Goal: Transaction & Acquisition: Purchase product/service

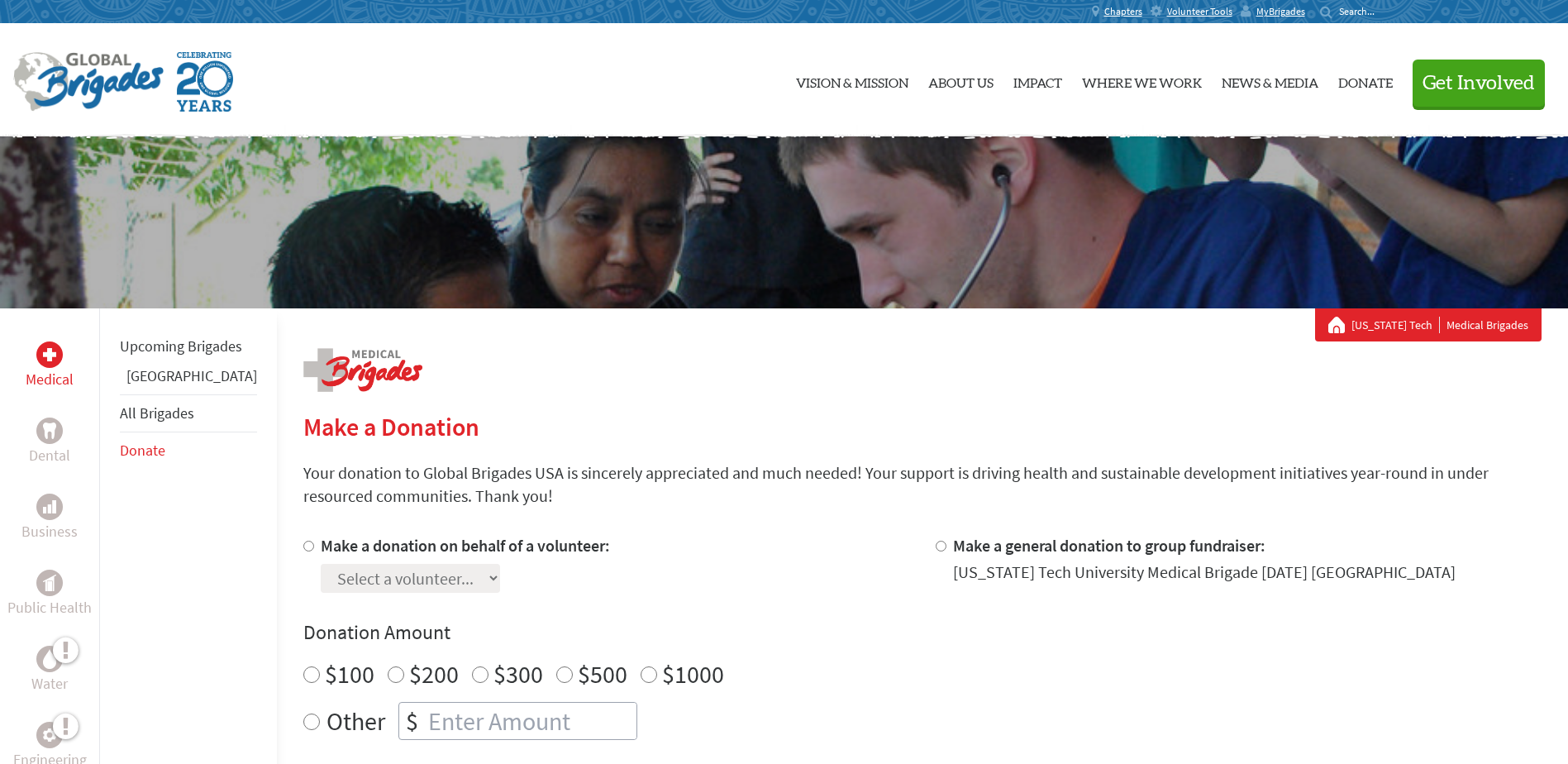
click at [321, 543] on label "Make a donation on behalf of a volunteer:" at bounding box center [466, 545] width 290 height 21
click at [303, 543] on input "Make a donation on behalf of a volunteer:" at bounding box center [308, 545] width 10 height 10
radio input "true"
click at [333, 589] on select "Select a volunteer... [PERSON_NAME] [PERSON_NAME] [PERSON_NAME] [PERSON_NAME] […" at bounding box center [410, 577] width 179 height 29
select select "411D5A55-934E-11F0-9E6E-42010A400005"
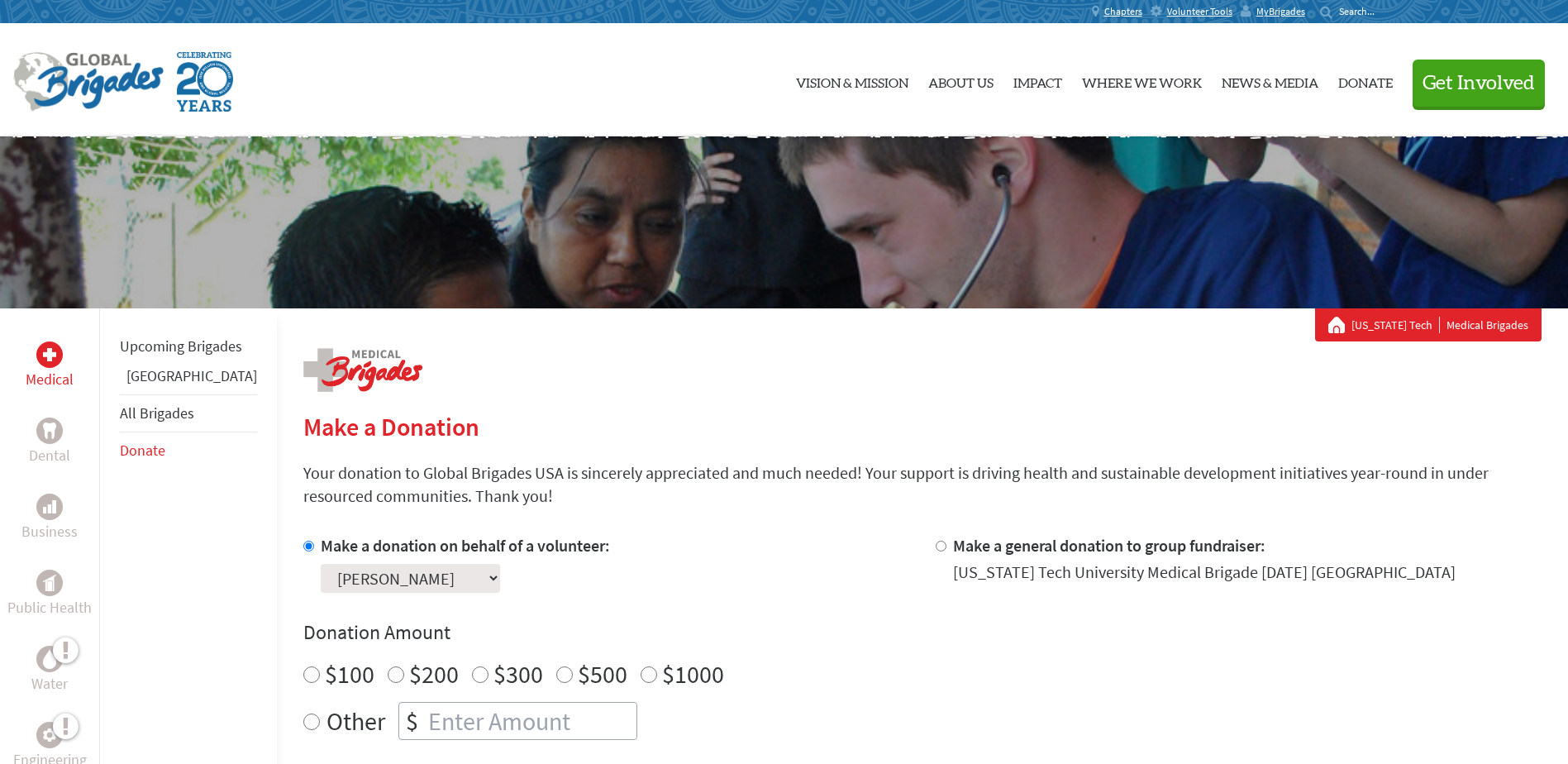
click at [321, 563] on select "Select a volunteer... [PERSON_NAME] [PERSON_NAME] [PERSON_NAME] [PERSON_NAME] […" at bounding box center [410, 577] width 179 height 29
click at [409, 660] on label "$200" at bounding box center [434, 673] width 49 height 31
click at [394, 666] on input "$200" at bounding box center [396, 674] width 16 height 16
radio input "true"
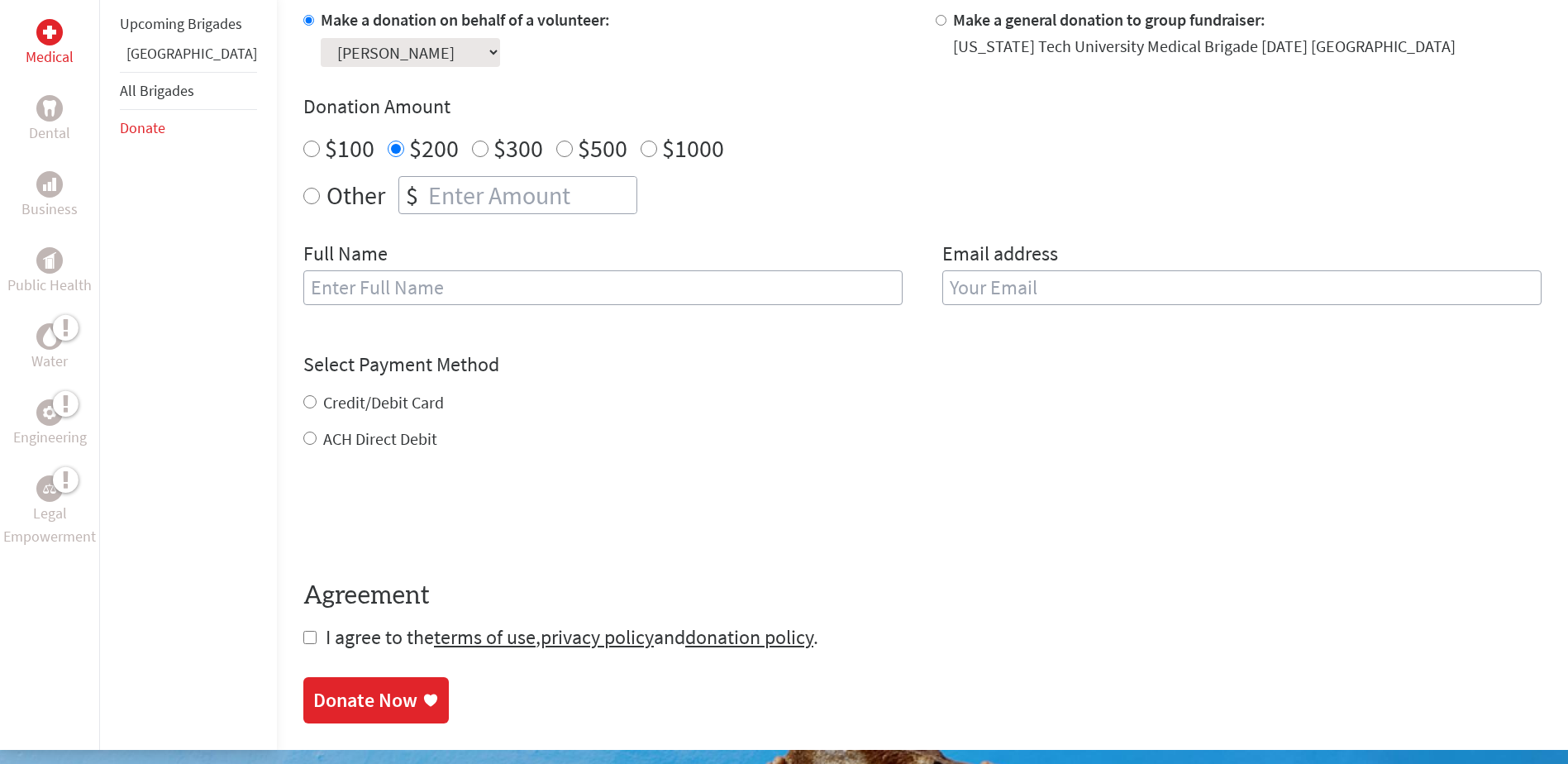
scroll to position [526, 0]
click at [347, 394] on label "Credit/Debit Card" at bounding box center [383, 401] width 120 height 21
click at [316, 394] on input "Credit/Debit Card" at bounding box center [310, 400] width 13 height 13
radio input "true"
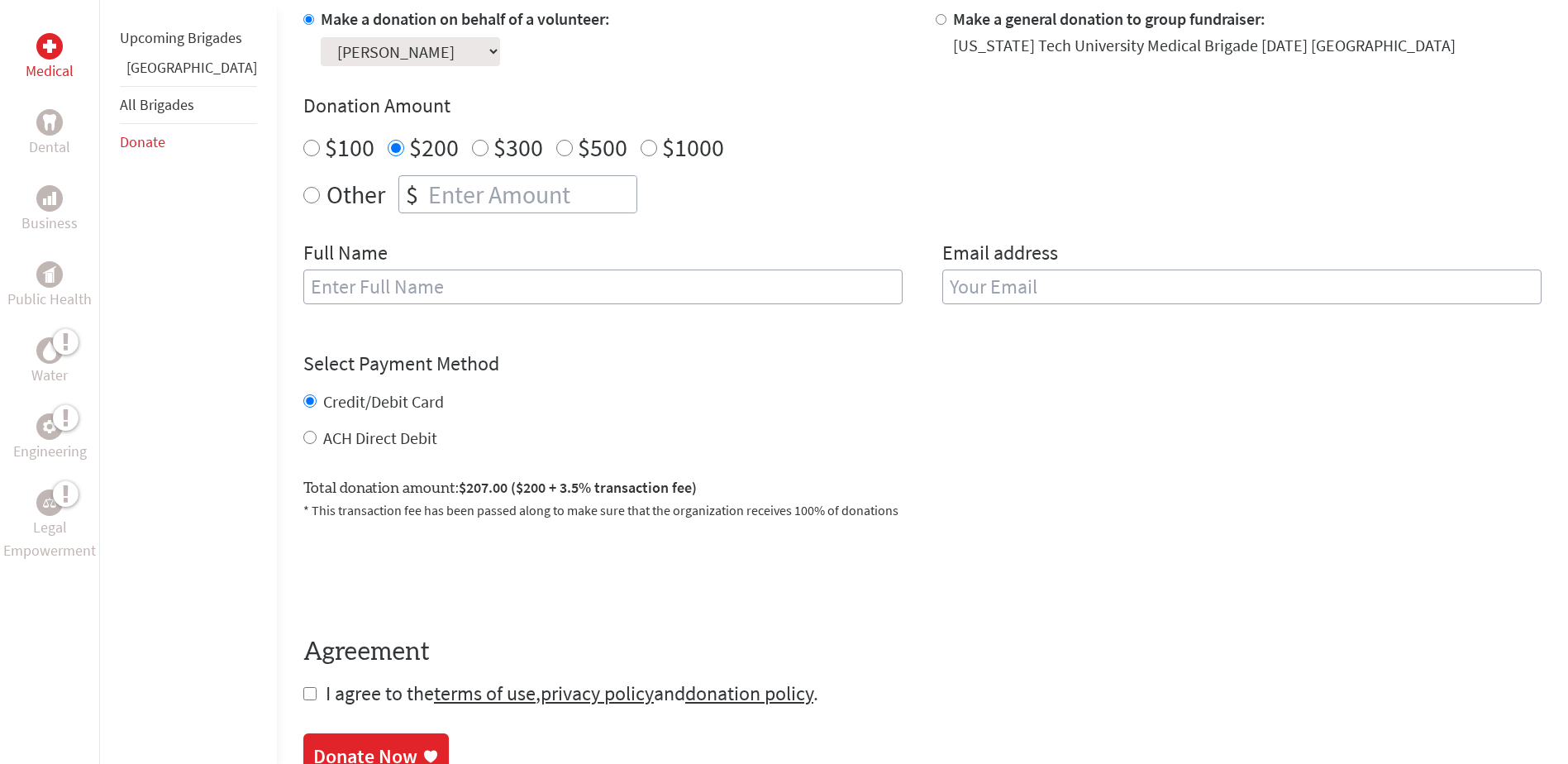
click at [356, 295] on input "text" at bounding box center [602, 287] width 599 height 35
type input "[PERSON_NAME]"
click at [1031, 276] on input "email" at bounding box center [1241, 287] width 599 height 35
type input "[EMAIL_ADDRESS][DOMAIN_NAME]"
radio input "true"
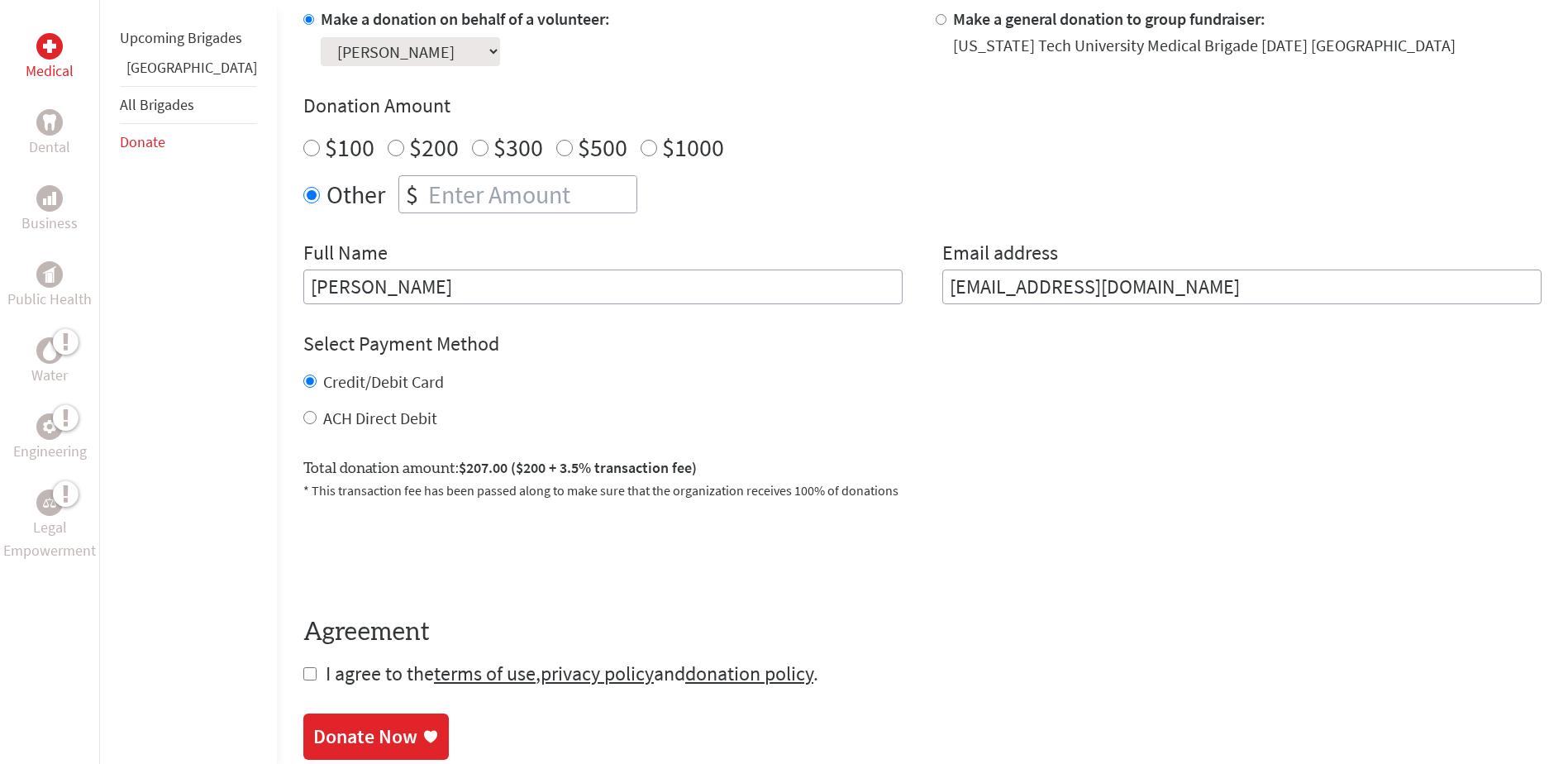
click at [409, 147] on label "$200" at bounding box center [434, 147] width 49 height 31
click at [401, 147] on input "$200" at bounding box center [396, 148] width 16 height 16
radio input "true"
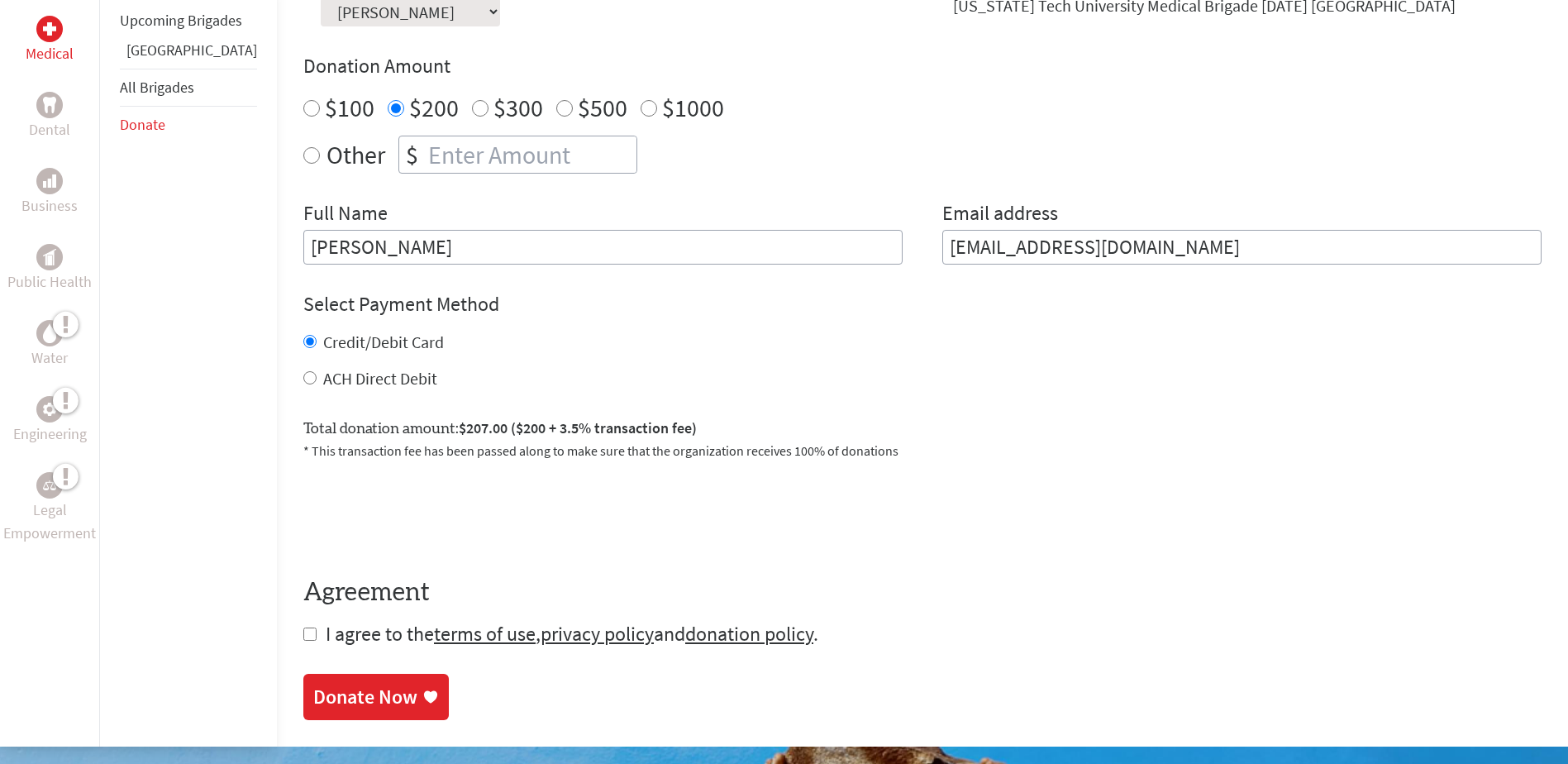
scroll to position [649, 0]
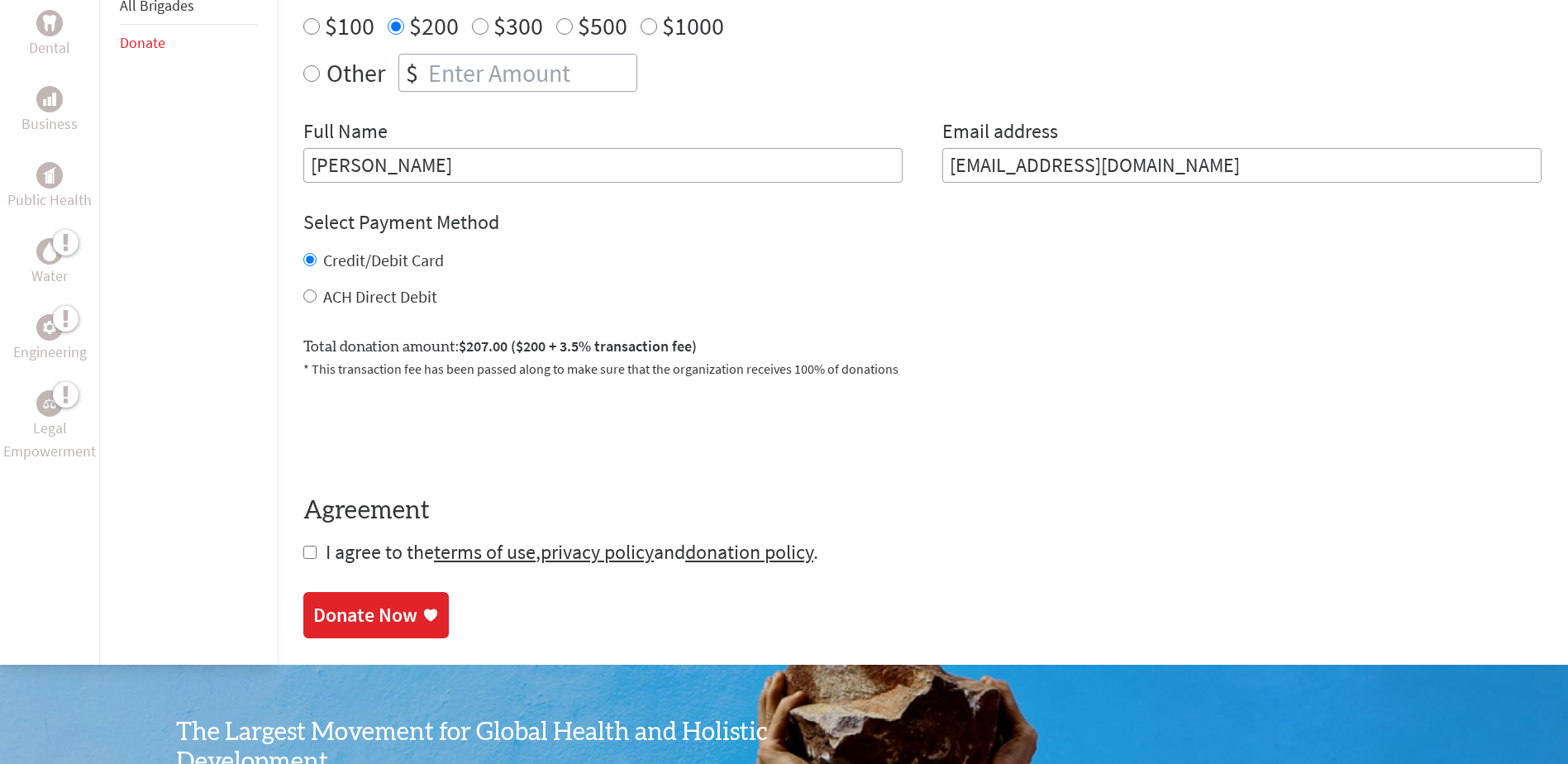
click at [303, 552] on input "checkbox" at bounding box center [310, 552] width 13 height 13
checkbox input "true"
click at [306, 641] on div "Make a Donation Your donation to Global Brigades USA is sincerely appreciated a…" at bounding box center [922, 182] width 1238 height 965
click at [326, 621] on div "Donate Now" at bounding box center [365, 616] width 104 height 27
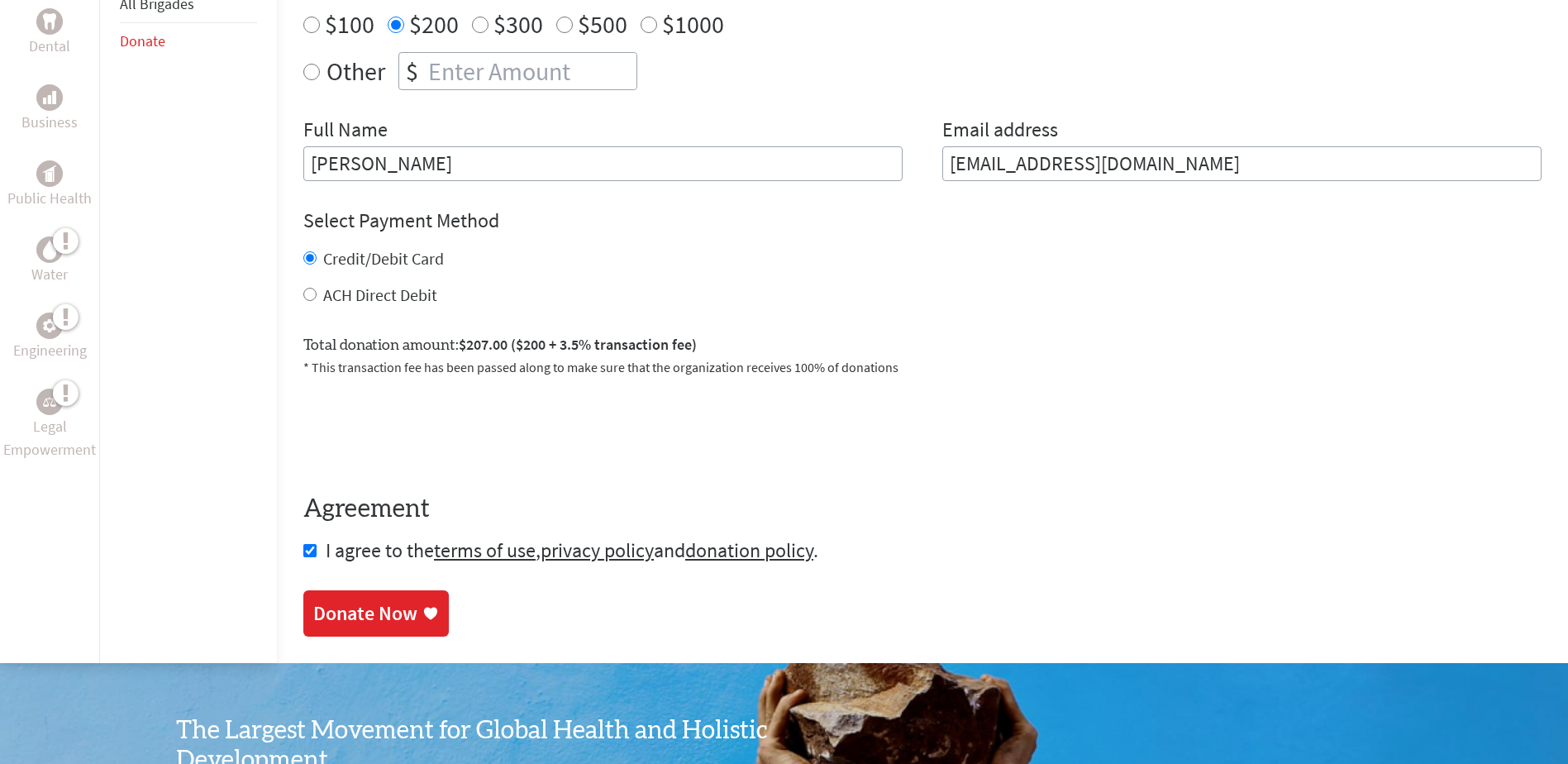
scroll to position [673, 0]
